Goal: Task Accomplishment & Management: Manage account settings

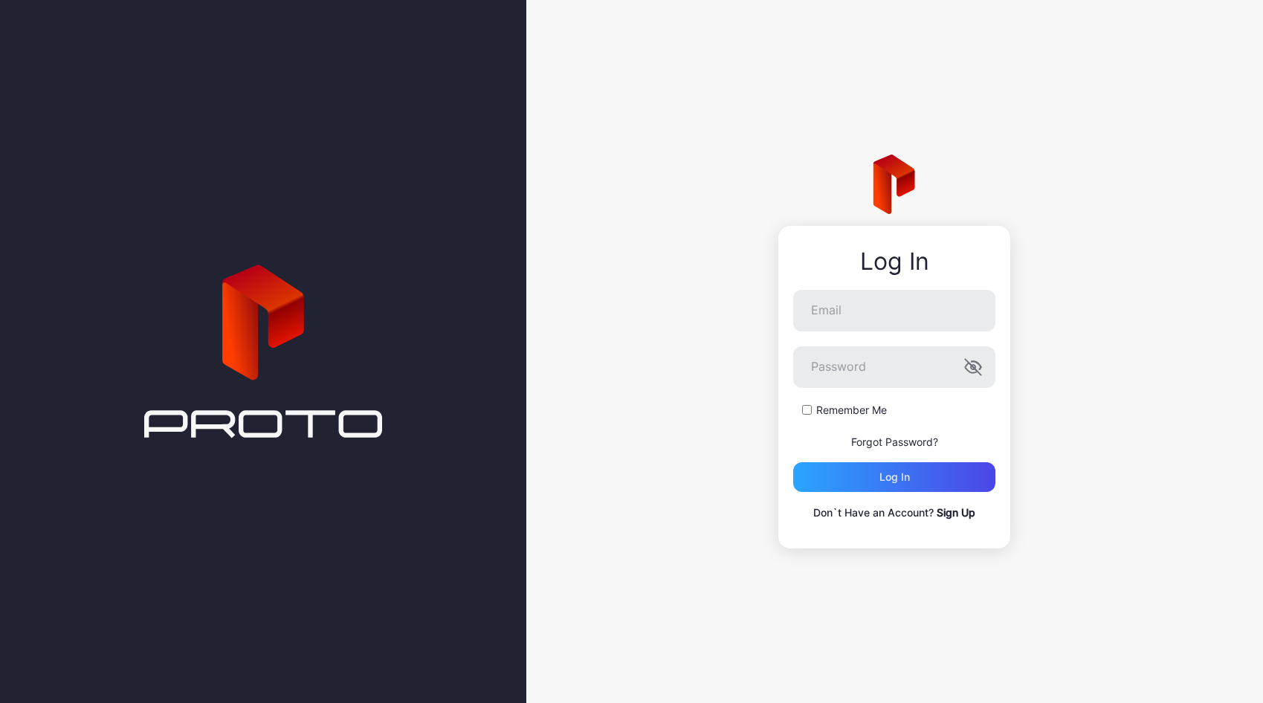
type input "**********"
click at [842, 491] on div "Log in" at bounding box center [894, 477] width 202 height 30
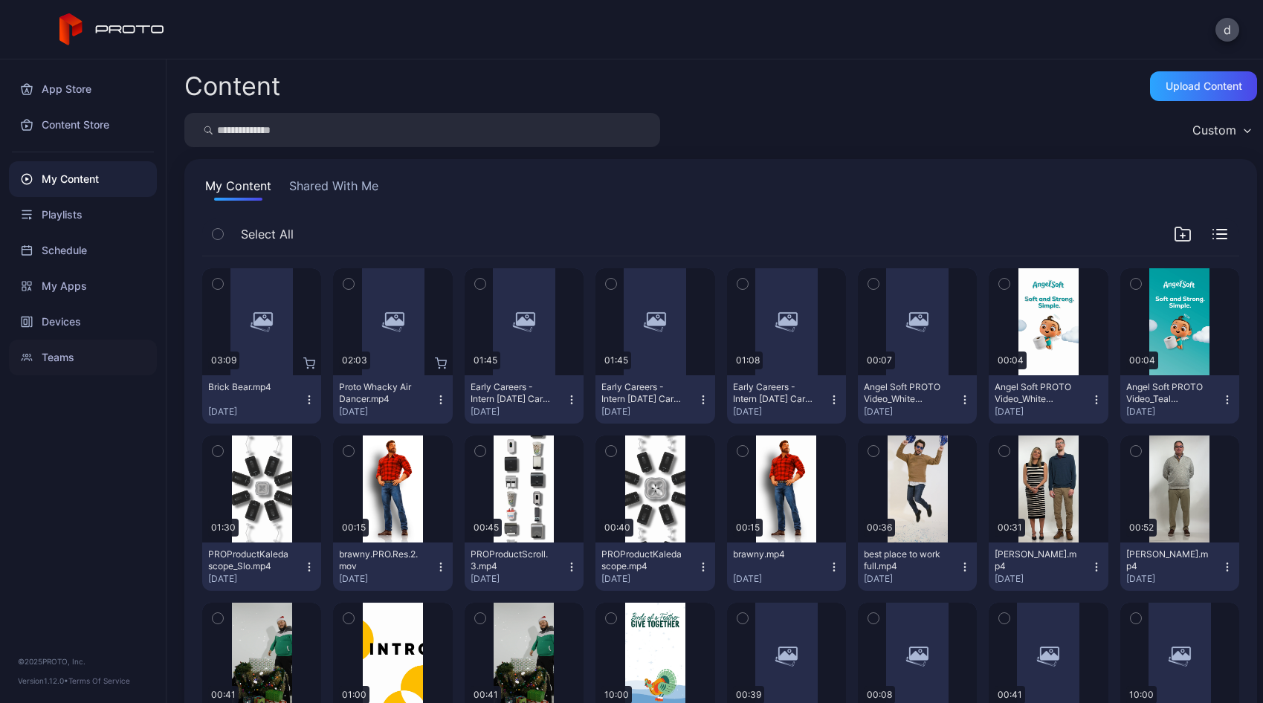
click at [75, 359] on div "Teams" at bounding box center [83, 358] width 148 height 36
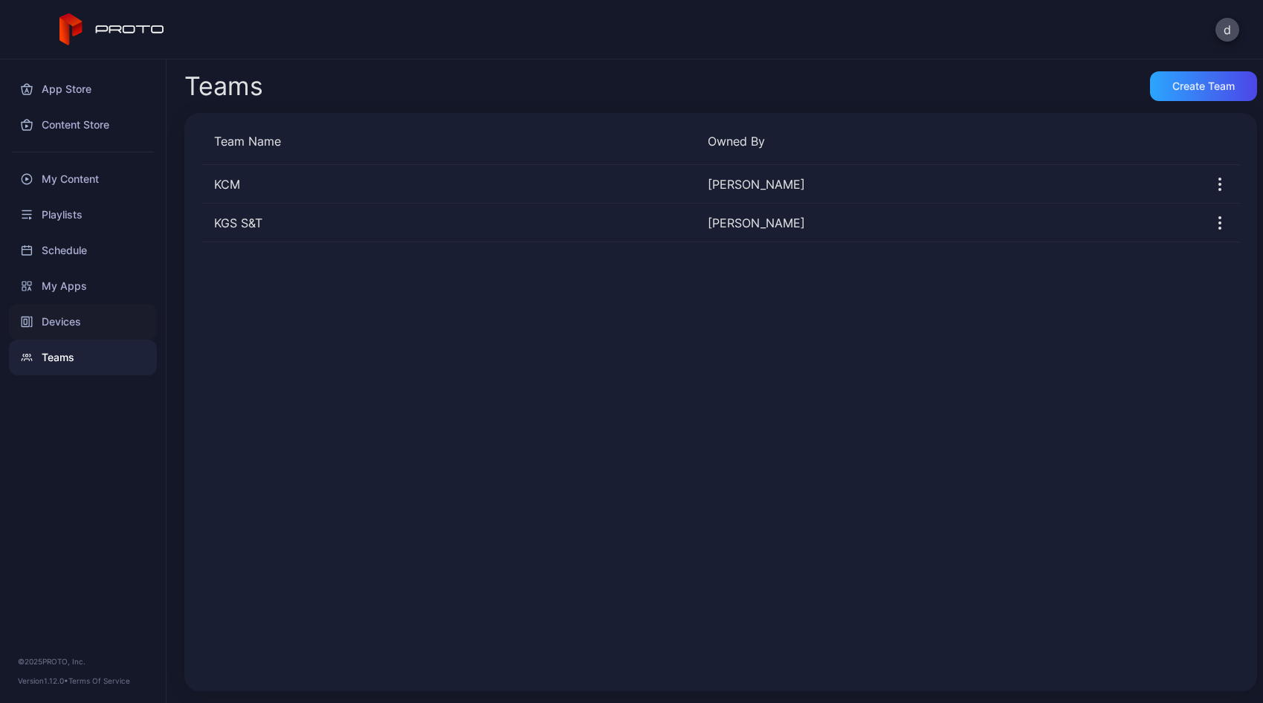
click at [98, 316] on div "Devices" at bounding box center [83, 322] width 148 height 36
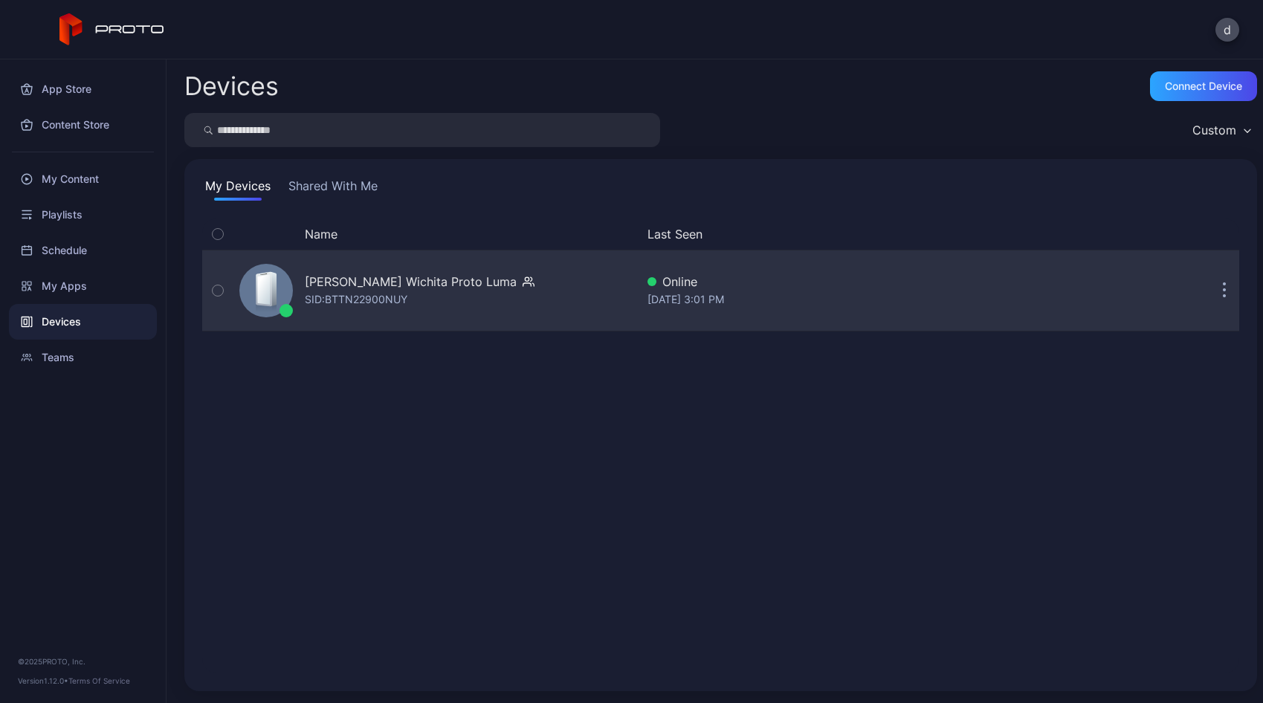
click at [413, 280] on div "[PERSON_NAME] Wichita Proto Luma" at bounding box center [411, 282] width 212 height 18
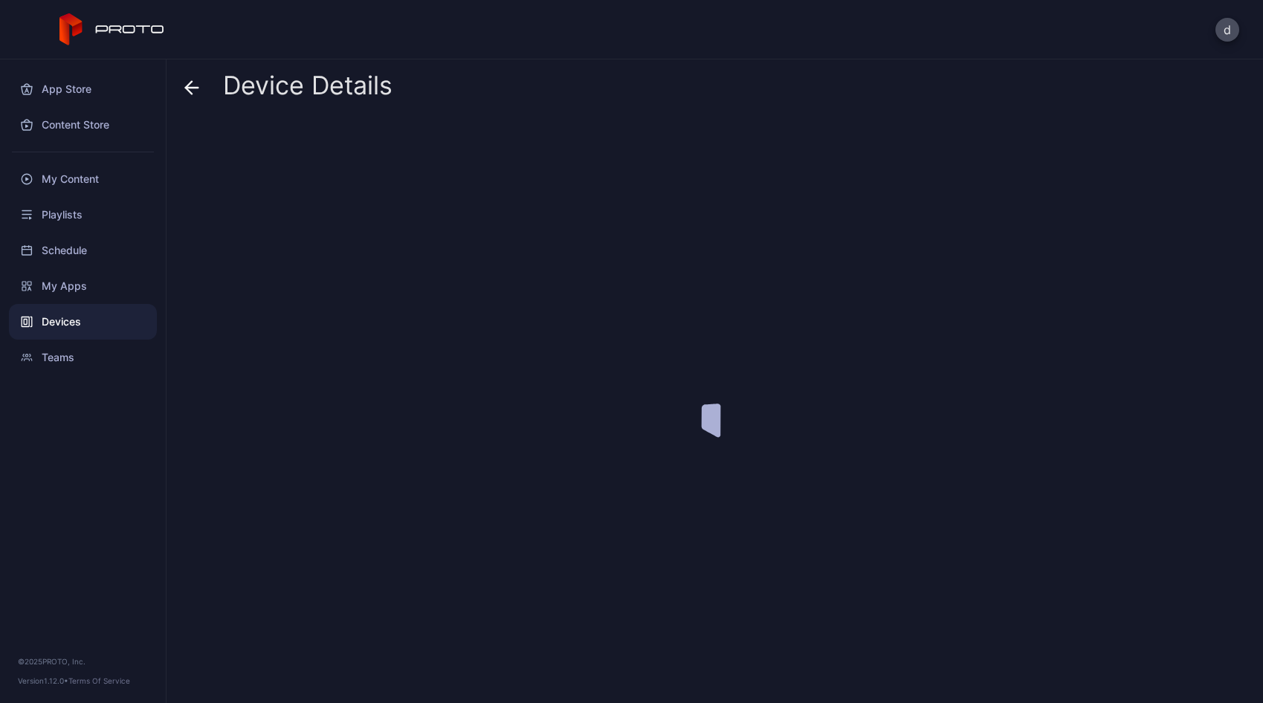
click at [413, 280] on div at bounding box center [720, 405] width 1072 height 572
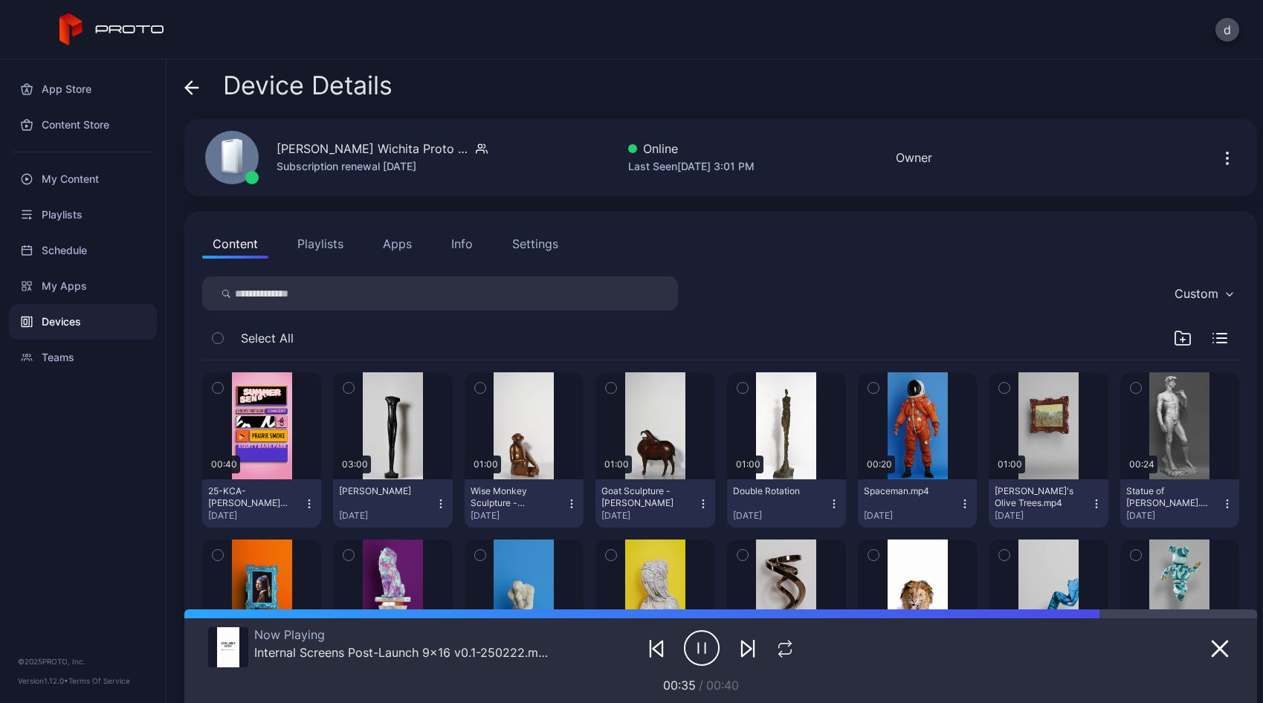
click at [1218, 163] on icon "button" at bounding box center [1227, 158] width 18 height 18
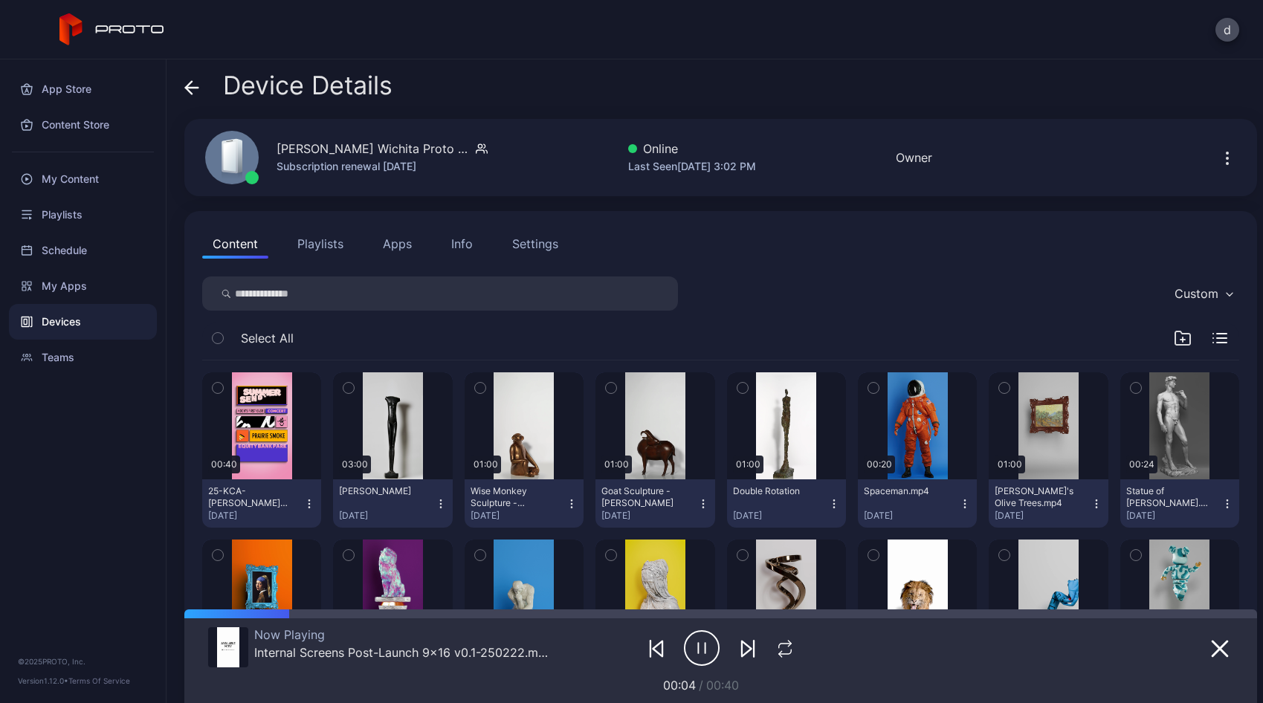
click at [857, 93] on div "Device Details" at bounding box center [720, 89] width 1072 height 36
click at [1218, 158] on icon "button" at bounding box center [1227, 158] width 18 height 18
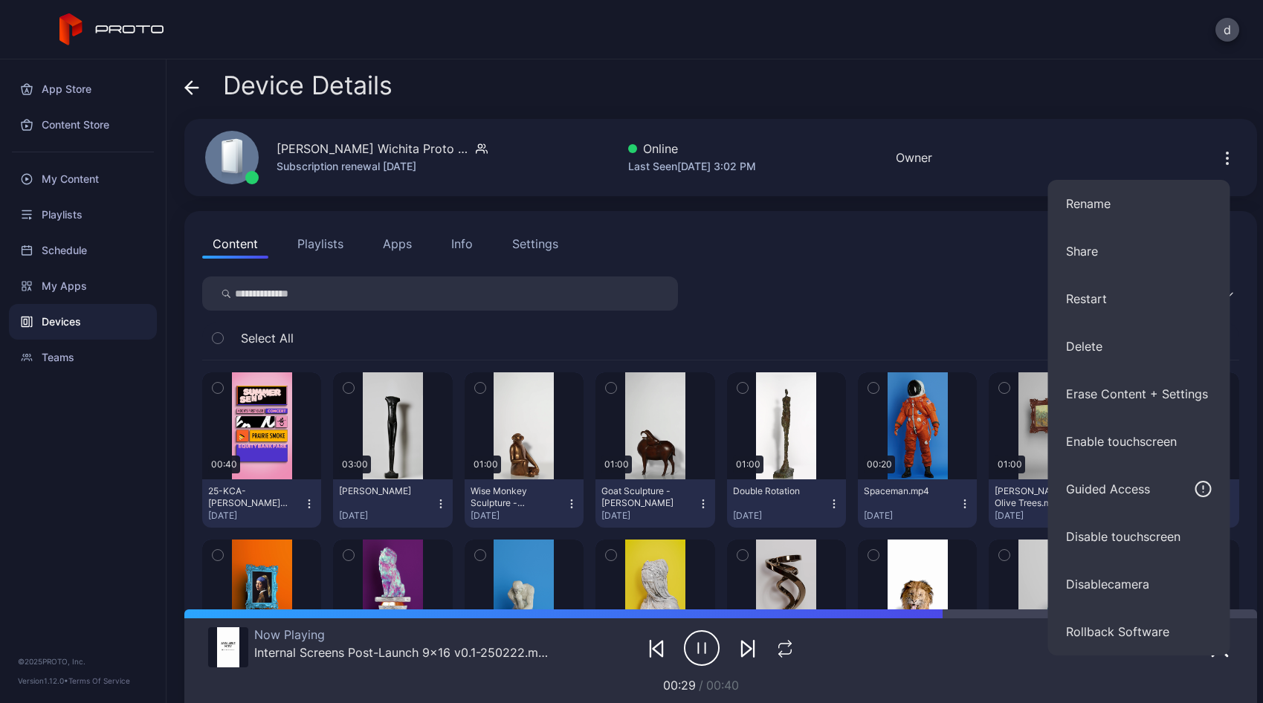
click at [551, 247] on div "Settings" at bounding box center [535, 244] width 46 height 18
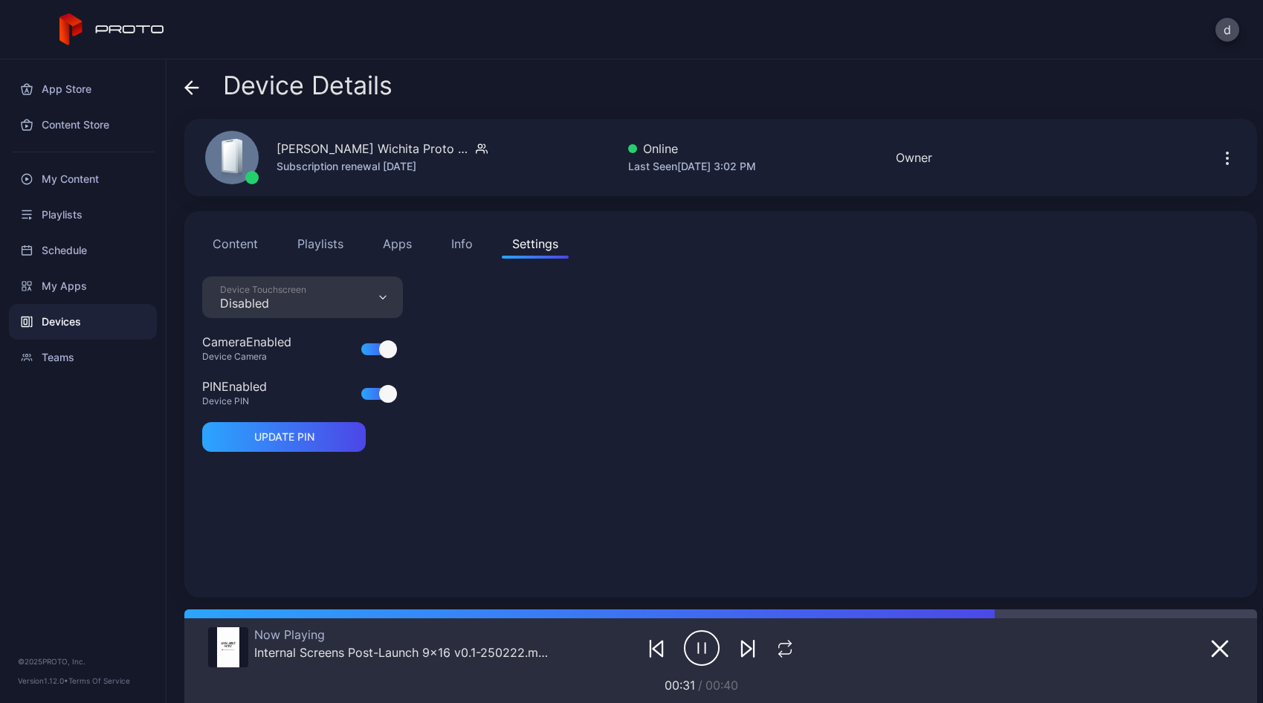
click at [359, 296] on div "Device Touchscreen Disabled" at bounding box center [302, 297] width 201 height 42
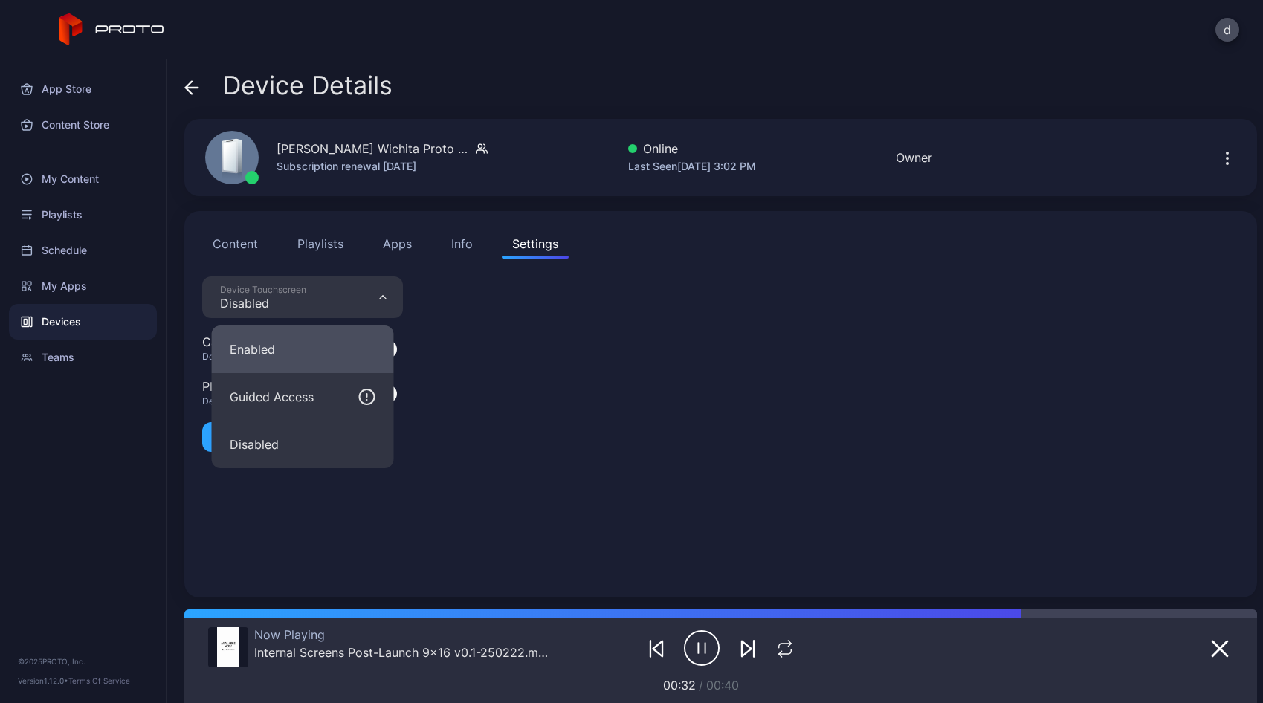
click at [322, 352] on button "Enabled" at bounding box center [303, 350] width 182 height 48
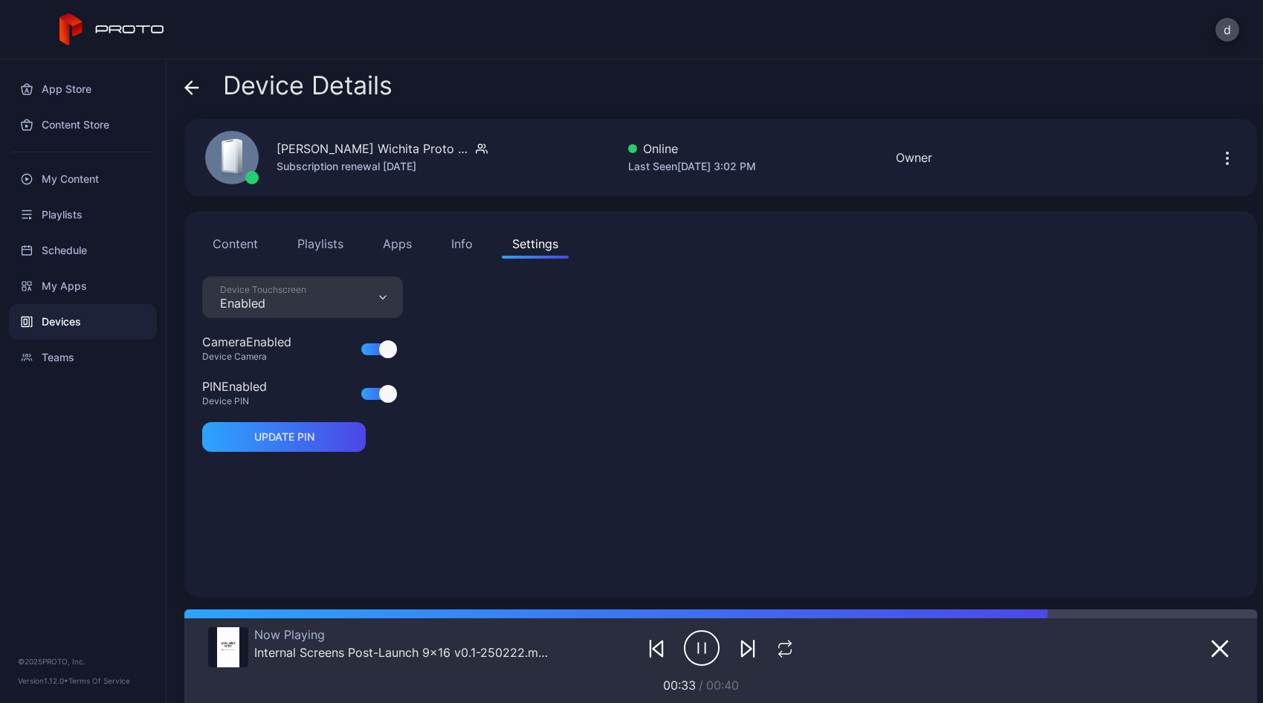
click at [758, 405] on div "Device Touchscreen Enabled Camera Enabled Device Camera PIN Enabled Device PIN …" at bounding box center [720, 427] width 1037 height 303
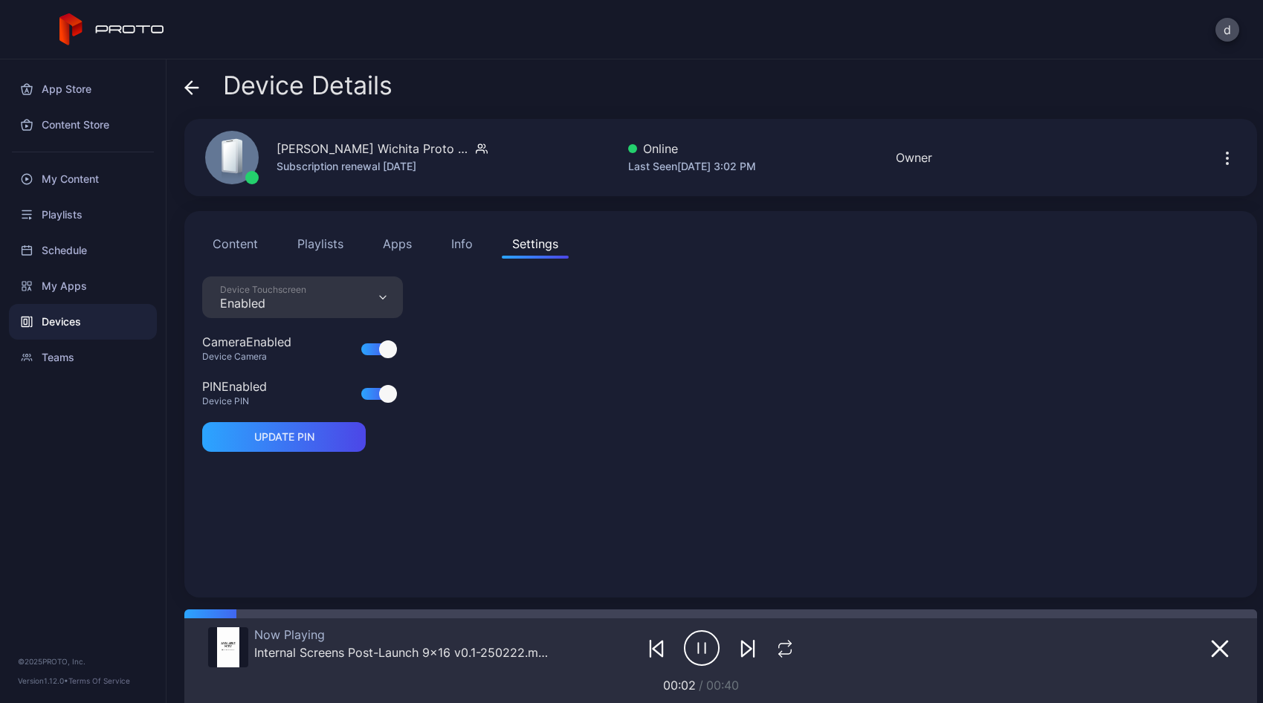
click at [244, 246] on button "Content" at bounding box center [235, 244] width 66 height 30
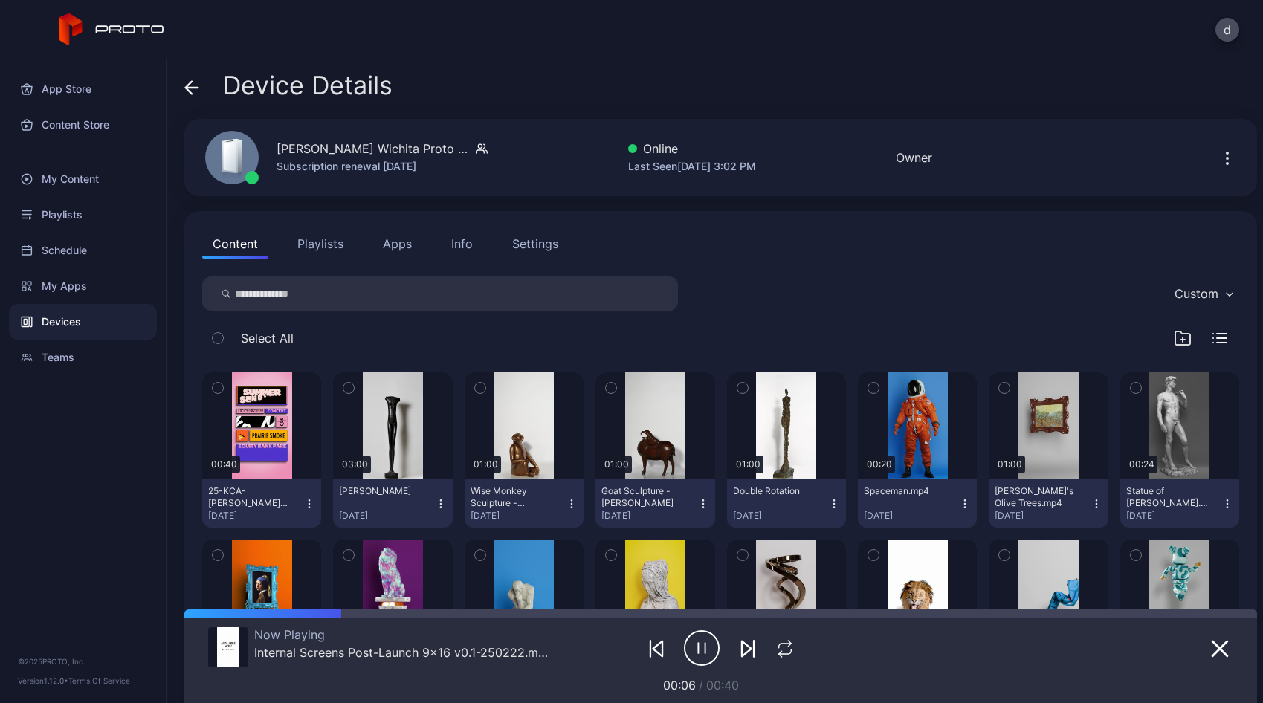
click at [435, 506] on icon "button" at bounding box center [441, 504] width 12 height 12
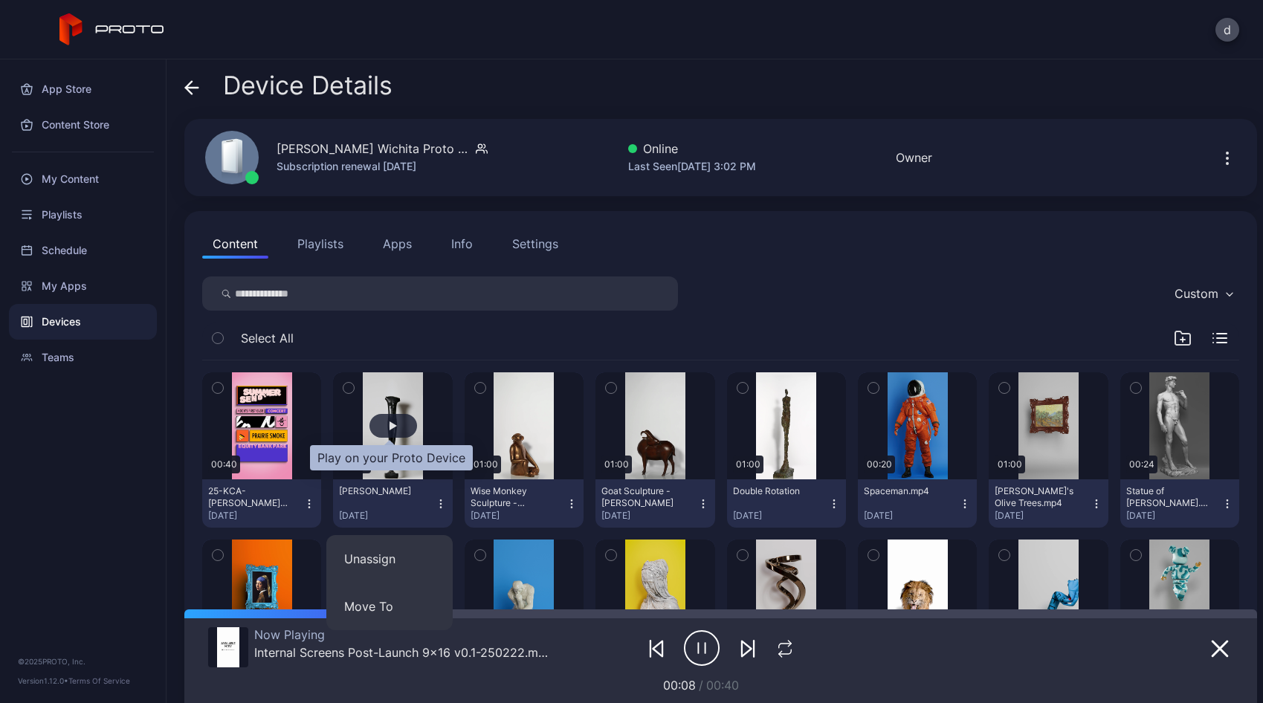
click at [392, 427] on div "button" at bounding box center [392, 425] width 7 height 9
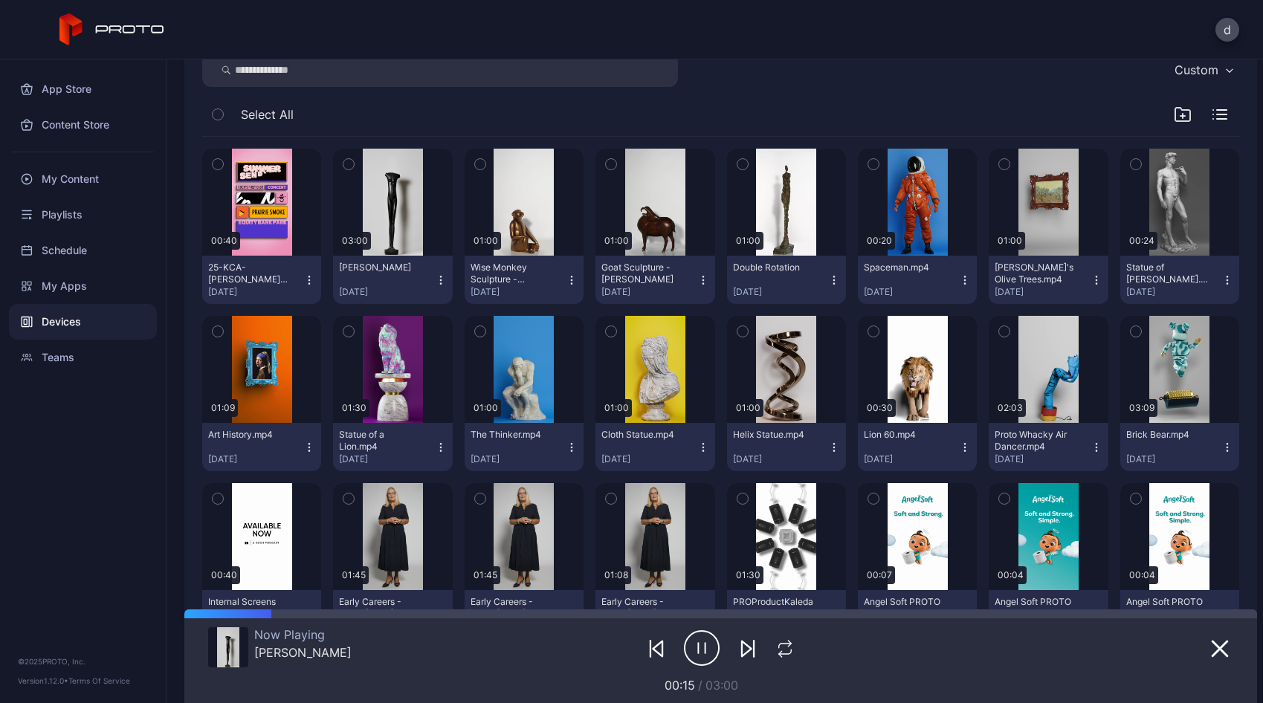
scroll to position [236, 0]
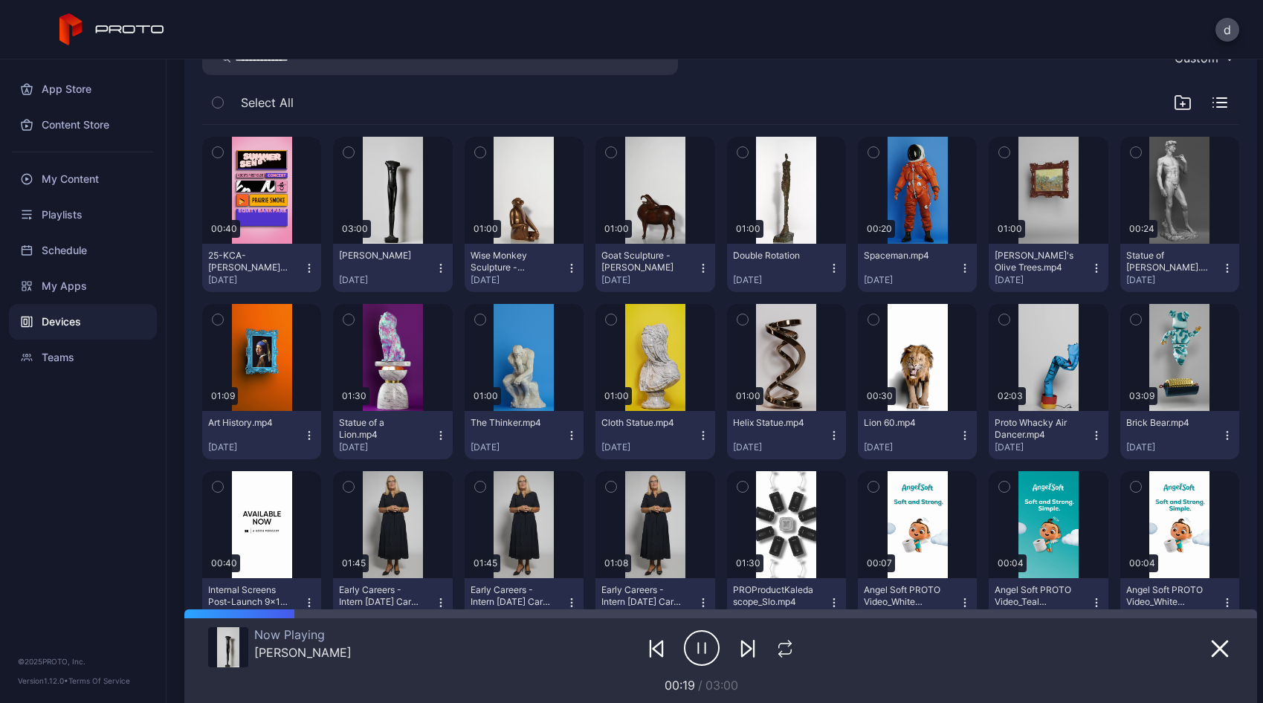
click at [566, 433] on icon "button" at bounding box center [572, 436] width 12 height 12
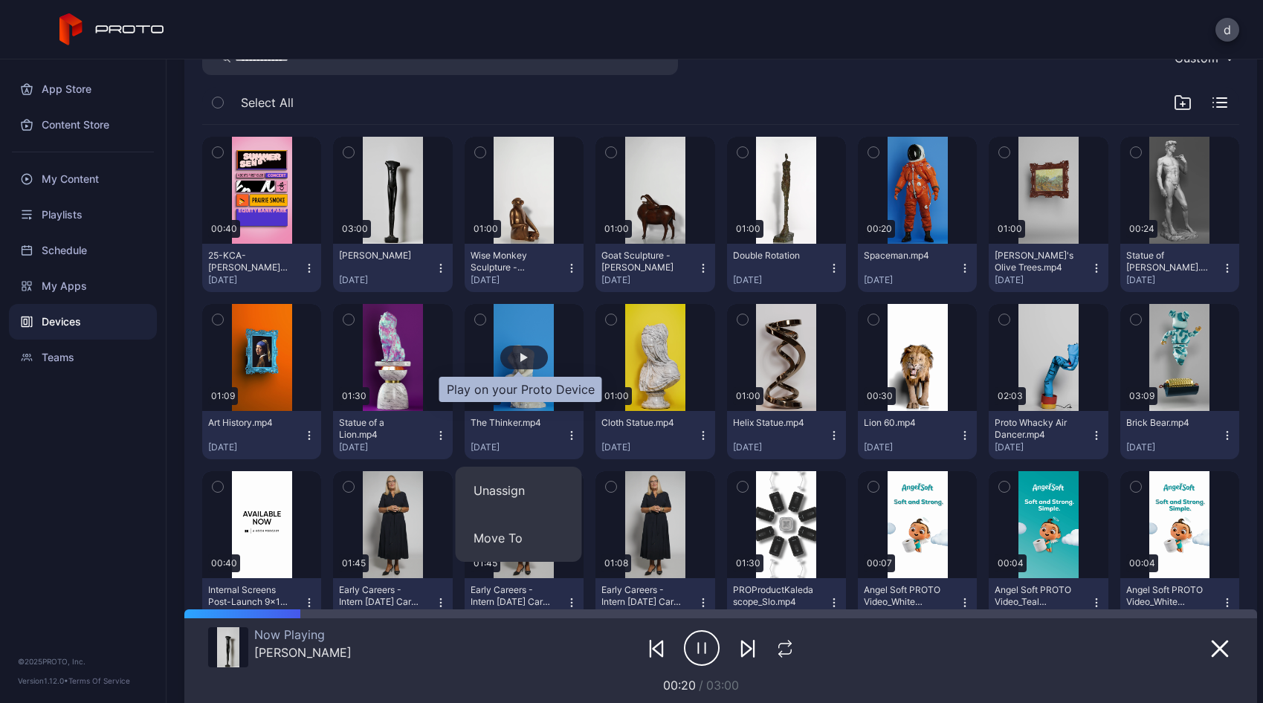
click at [520, 359] on div "button" at bounding box center [523, 357] width 7 height 9
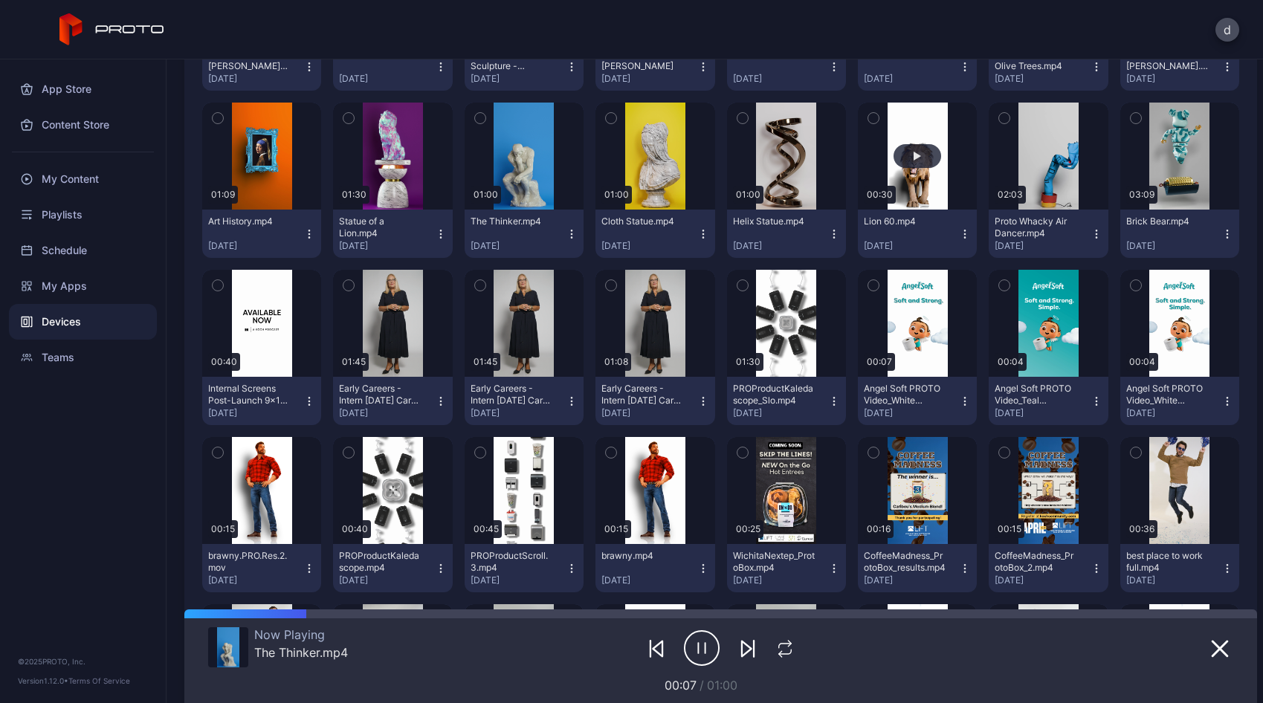
scroll to position [438, 0]
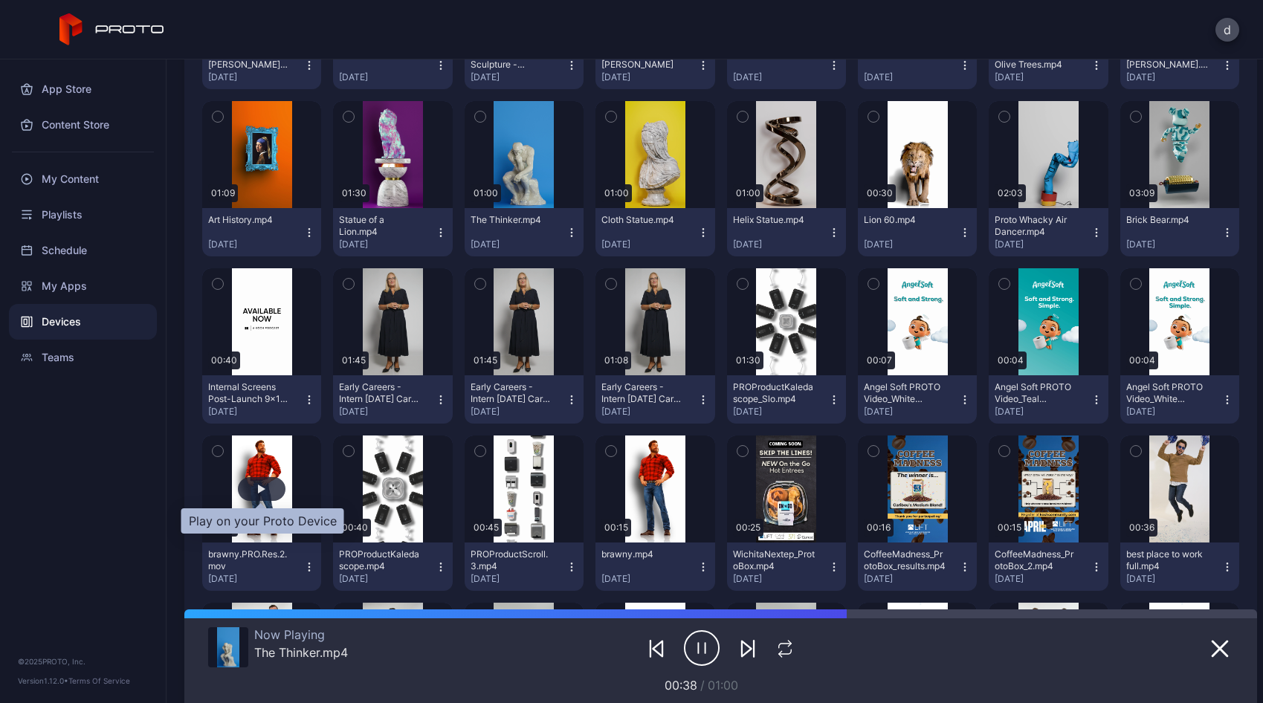
click at [266, 488] on div "button" at bounding box center [262, 489] width 48 height 24
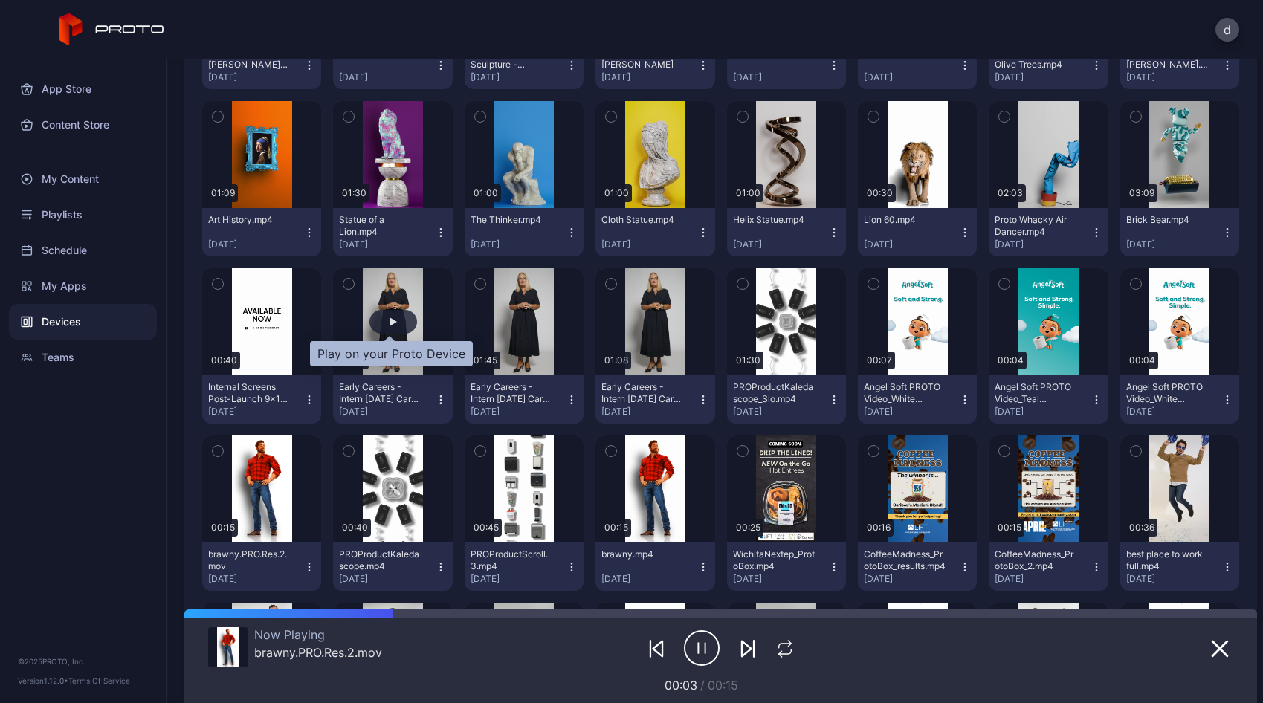
click at [392, 321] on div "button" at bounding box center [392, 321] width 7 height 9
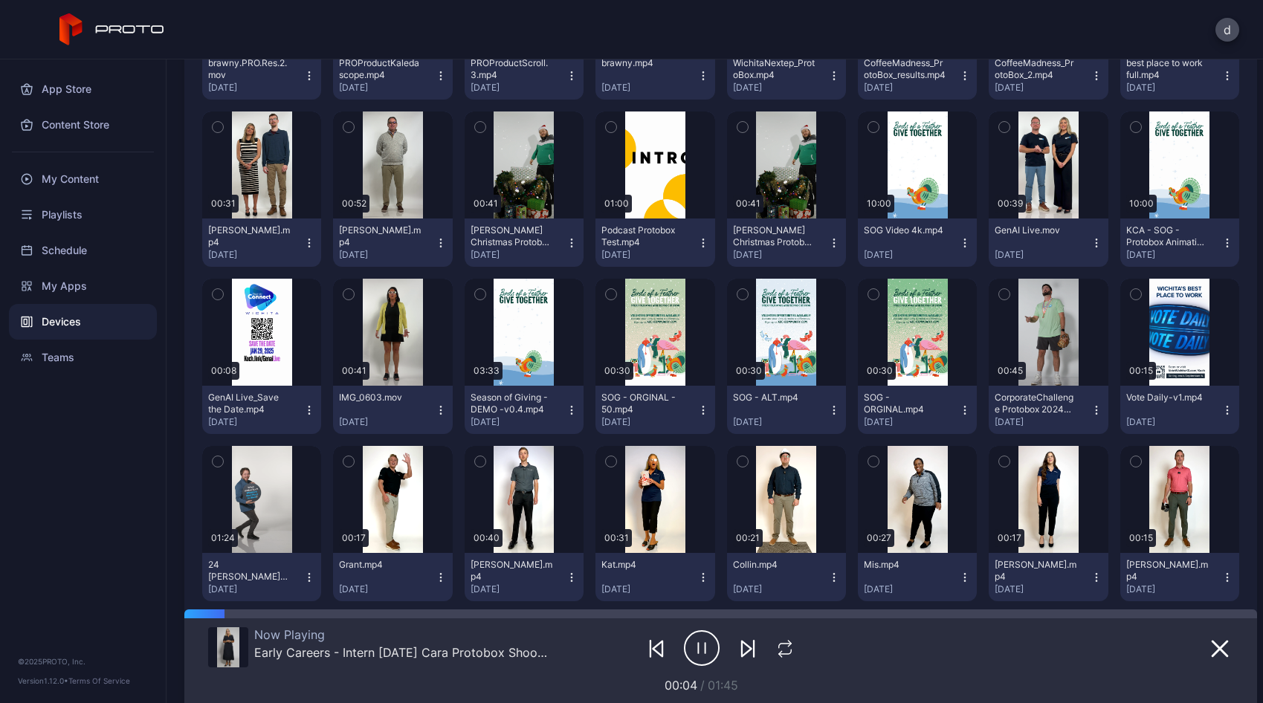
scroll to position [919, 0]
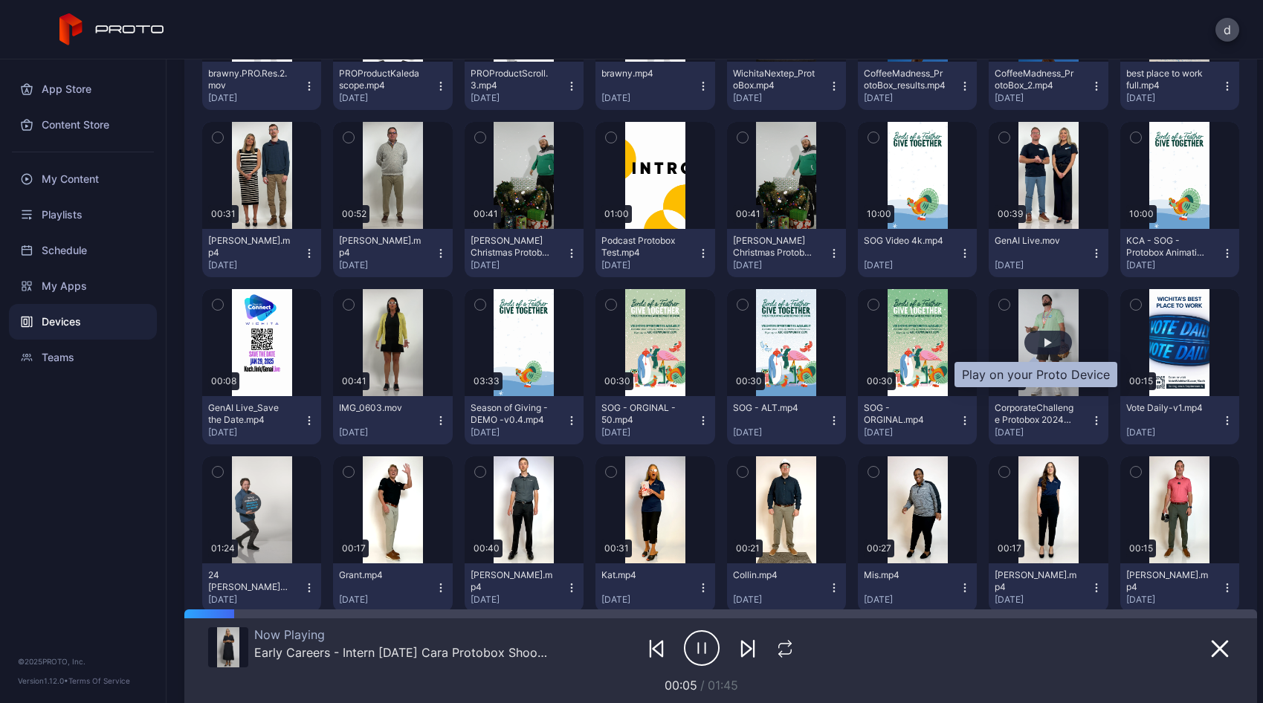
click at [1029, 346] on div "button" at bounding box center [1048, 343] width 48 height 24
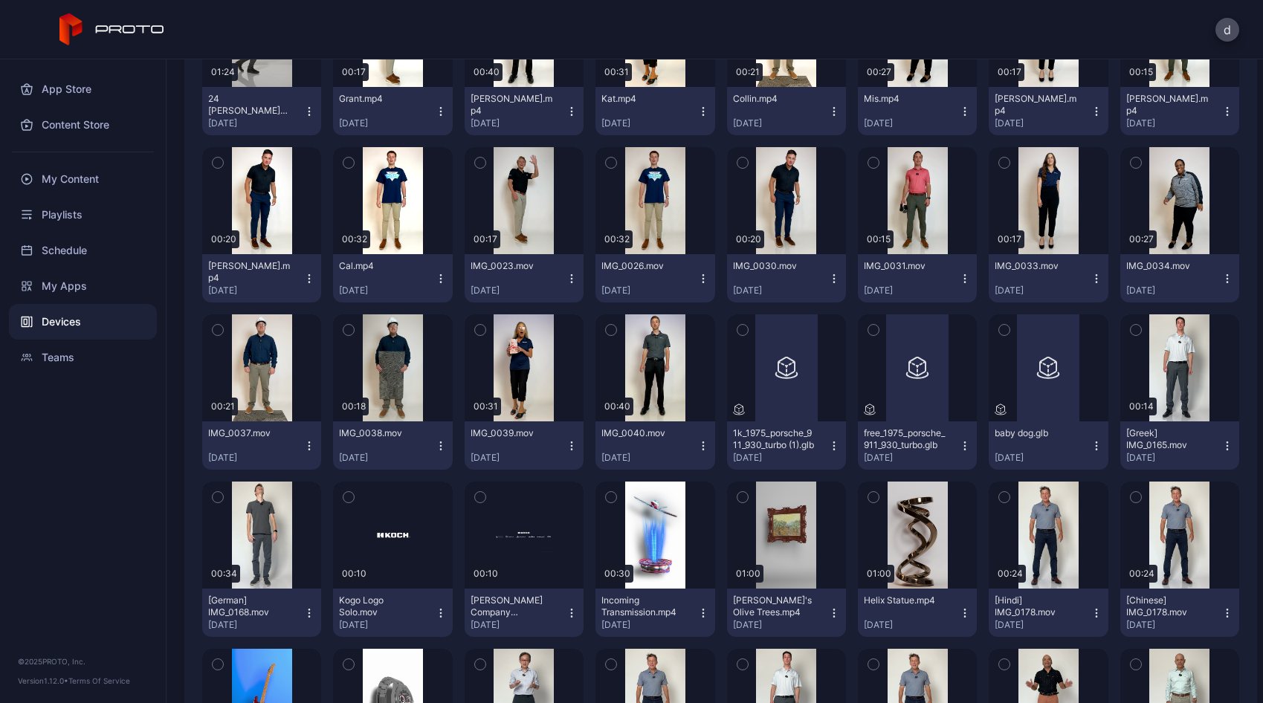
scroll to position [1718, 0]
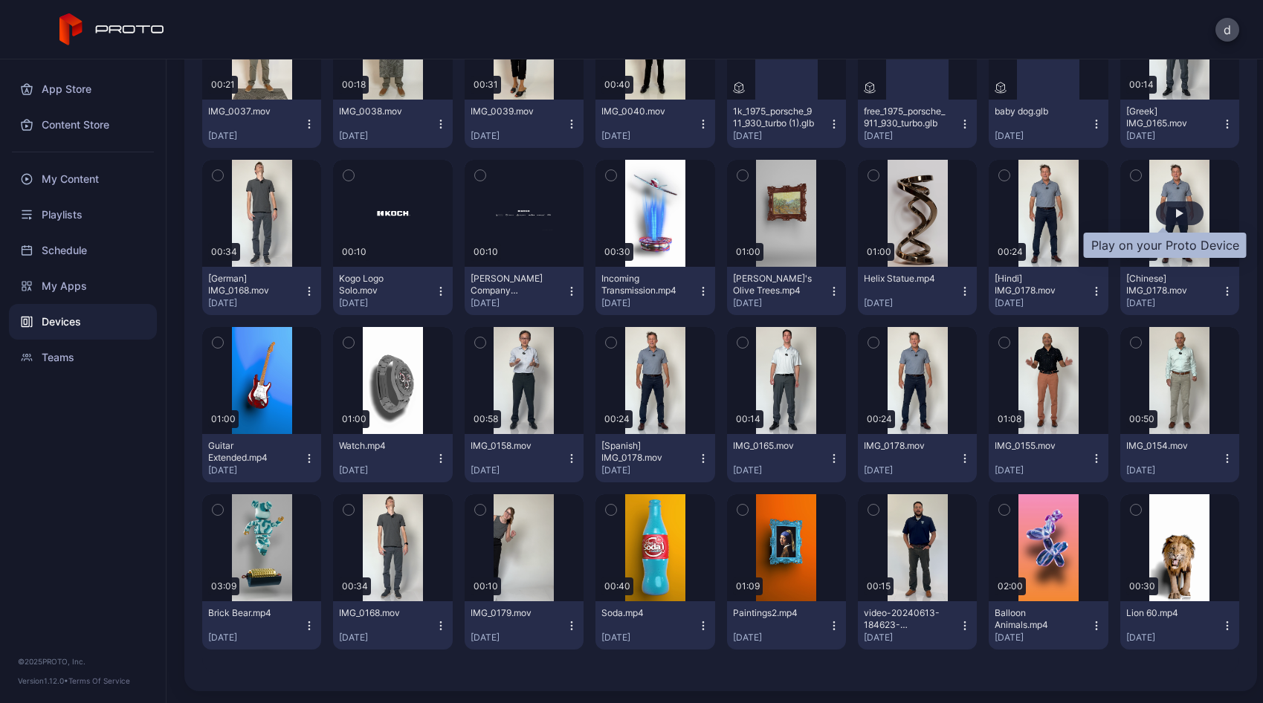
click at [1176, 212] on div "button" at bounding box center [1179, 213] width 7 height 9
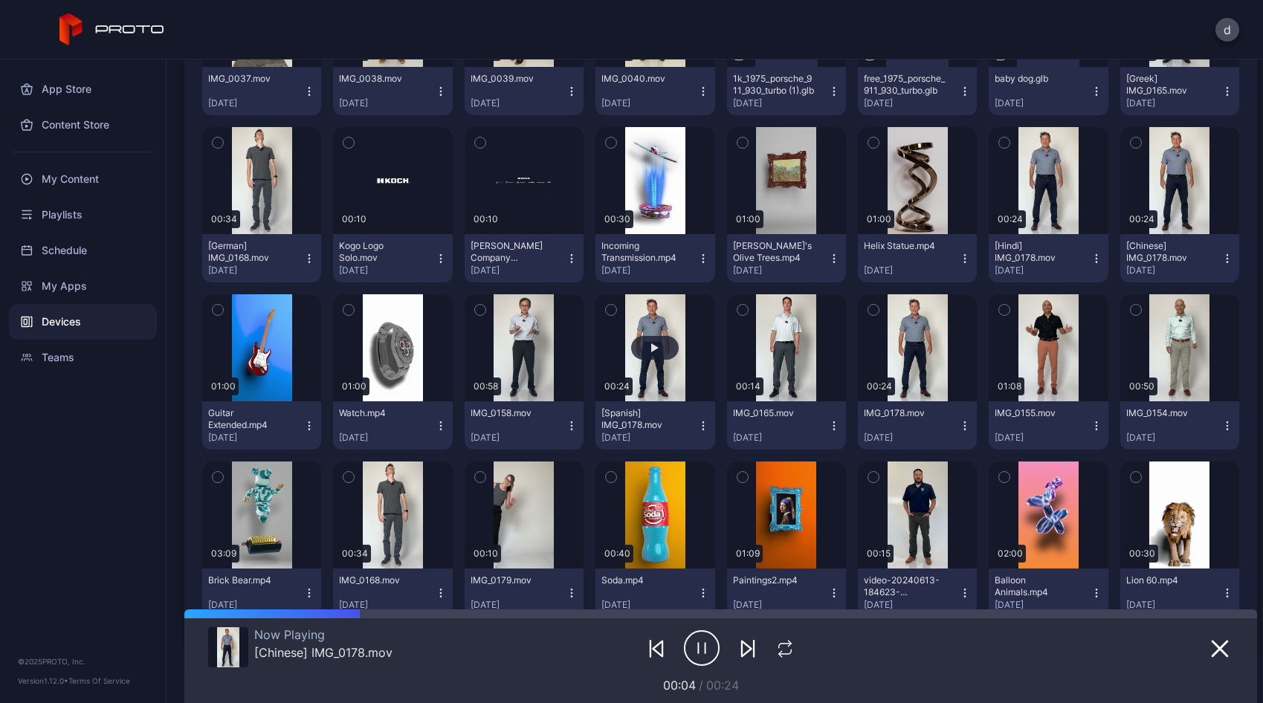
scroll to position [1755, 0]
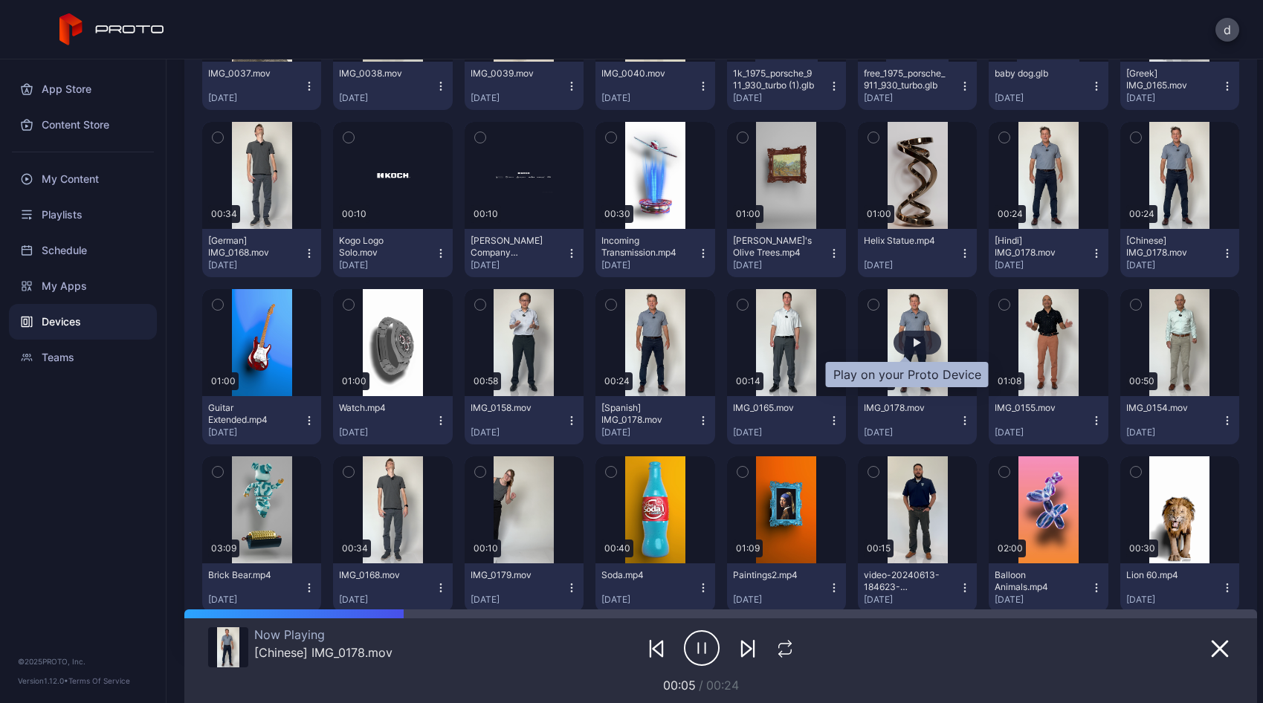
click at [898, 346] on div "button" at bounding box center [917, 343] width 48 height 24
